Goal: Feedback & Contribution: Submit feedback/report problem

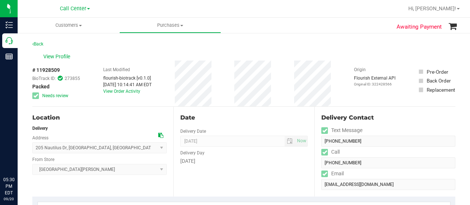
click at [12, 41] on icon at bounding box center [9, 40] width 7 height 7
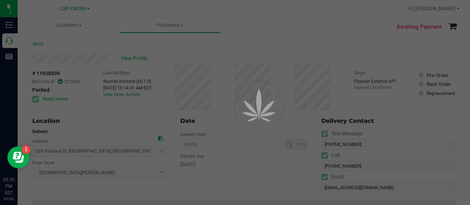
scroll to position [309, 0]
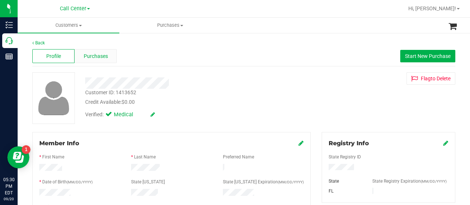
click at [93, 53] on span "Purchases" at bounding box center [96, 57] width 24 height 8
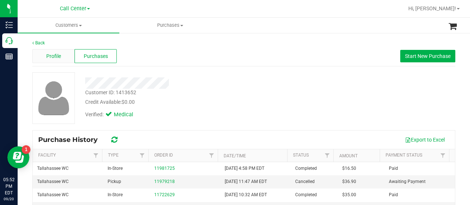
click at [59, 57] on span "Profile" at bounding box center [53, 57] width 15 height 8
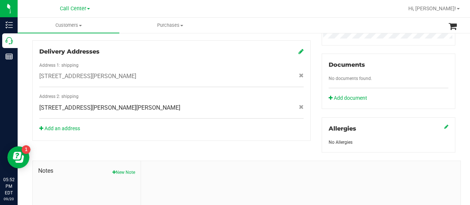
scroll to position [291, 0]
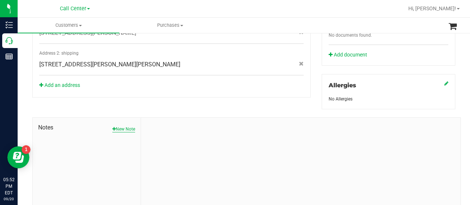
click at [128, 129] on button "New Note" at bounding box center [123, 129] width 23 height 7
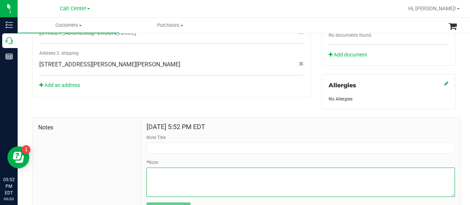
click at [185, 176] on textarea "* Note" at bounding box center [301, 182] width 309 height 29
paste textarea "Completed By: [PERSON_NAME] Contact Reasons: feedback.complaint.experience Loca…"
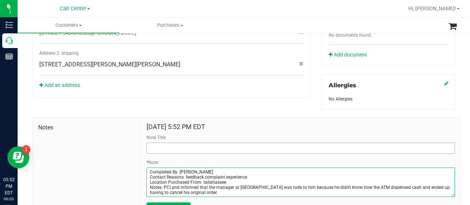
type textarea "Completed By: [PERSON_NAME] Contact Reasons: feedback.complaint.experience Loca…"
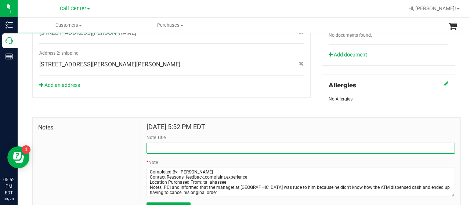
click at [173, 147] on input "Note Title" at bounding box center [301, 148] width 309 height 11
type input "Experience Complaint"
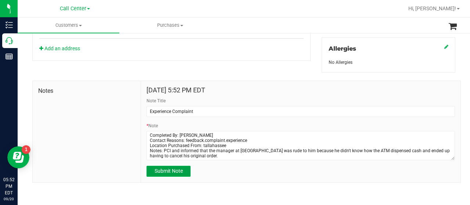
click at [168, 171] on span "Submit Note" at bounding box center [169, 171] width 28 height 6
